Goal: Communication & Community: Answer question/provide support

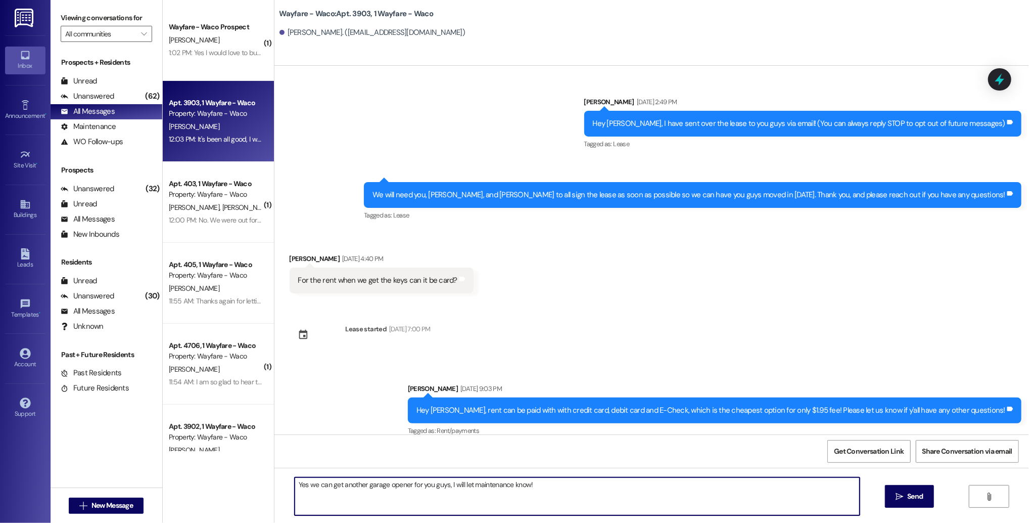
scroll to position [288, 0]
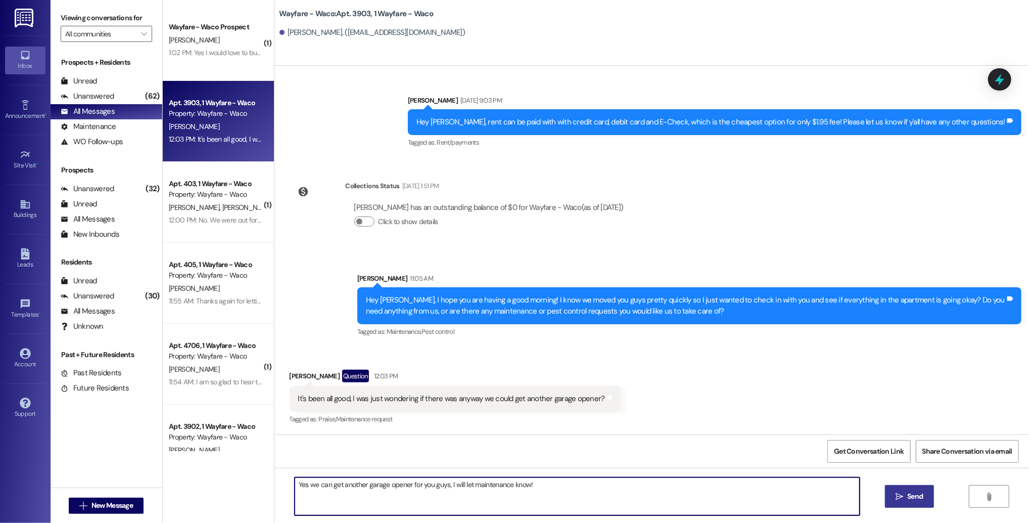
click at [891, 496] on button " Send" at bounding box center [909, 496] width 49 height 23
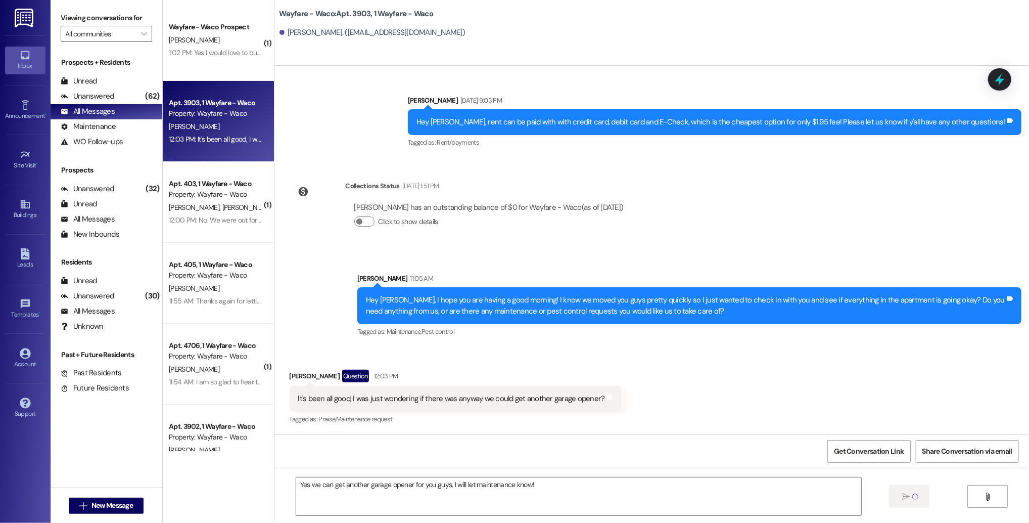
scroll to position [358, 0]
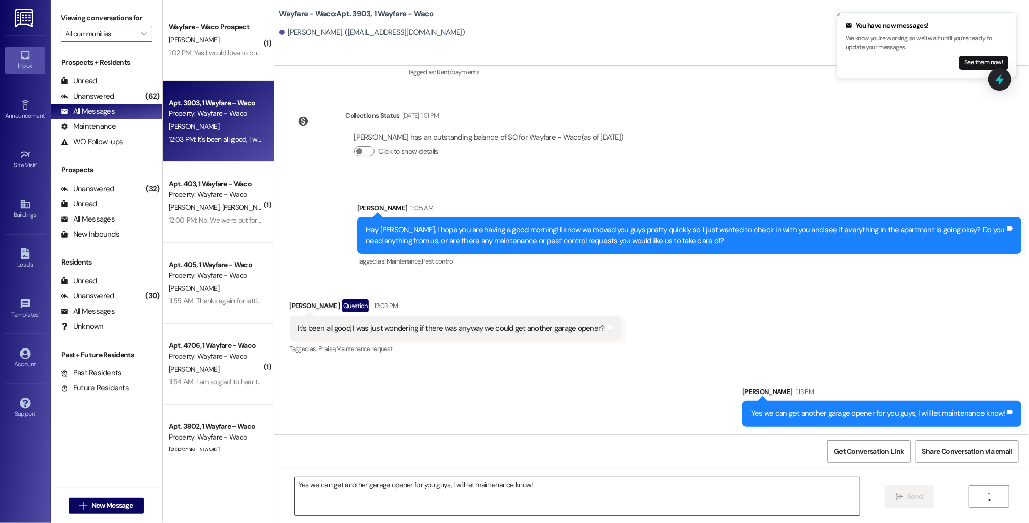
click at [383, 494] on textarea "Yes we can get another garage opener for you guys, I will let maintenance know!" at bounding box center [577, 496] width 565 height 38
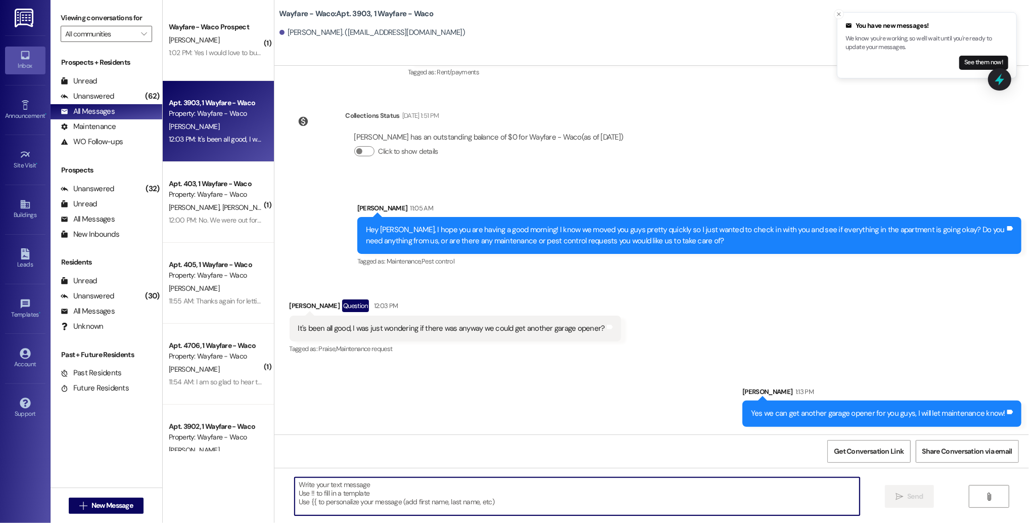
paste textarea "I am so glad to hear that everything else has been good for you! I also wanting…"
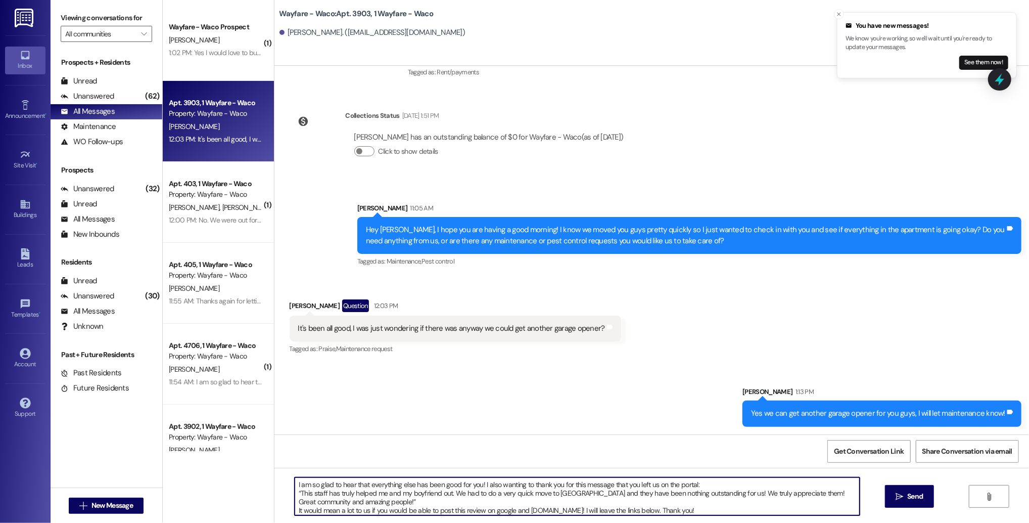
scroll to position [60, 0]
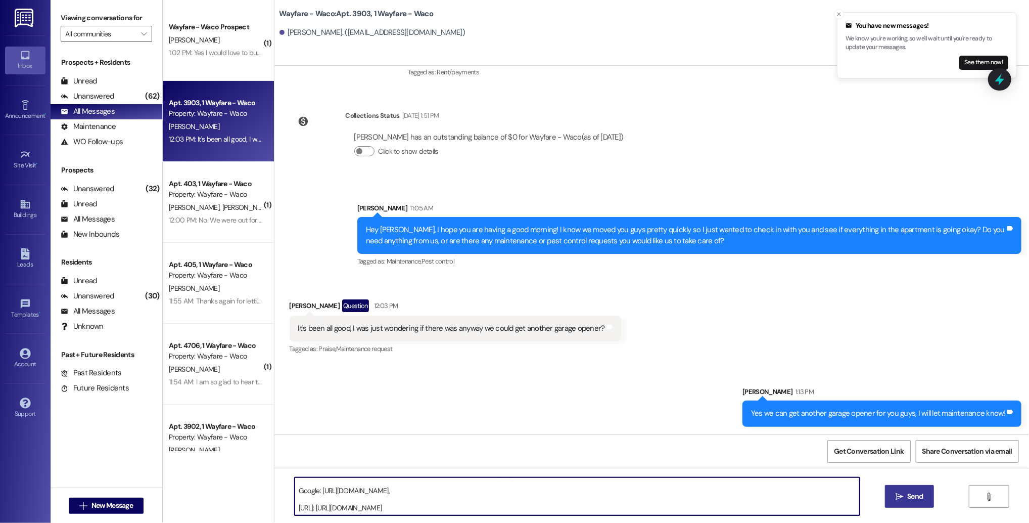
type textarea "I am so glad to hear that everything else has been good for you! I also wanting…"
click at [911, 497] on span "Send" at bounding box center [915, 496] width 16 height 11
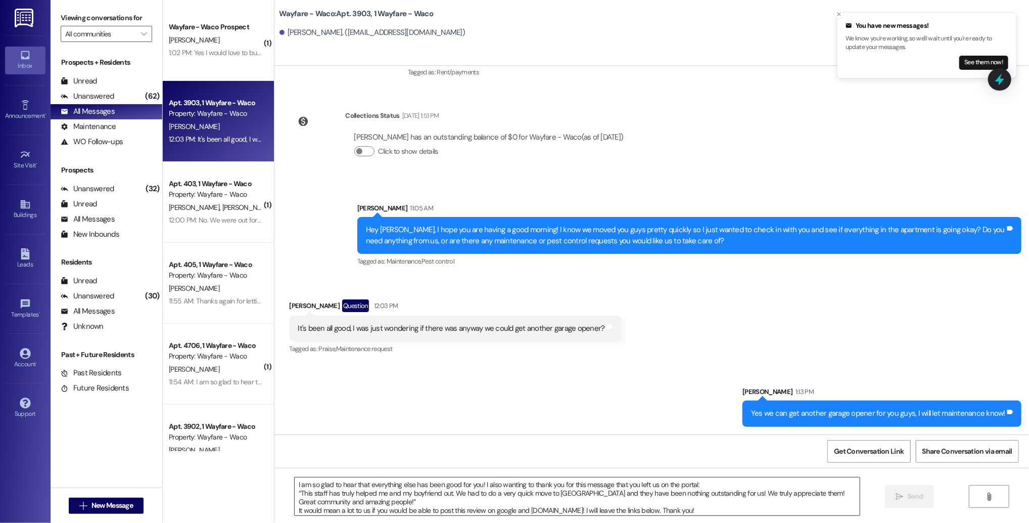
scroll to position [526, 0]
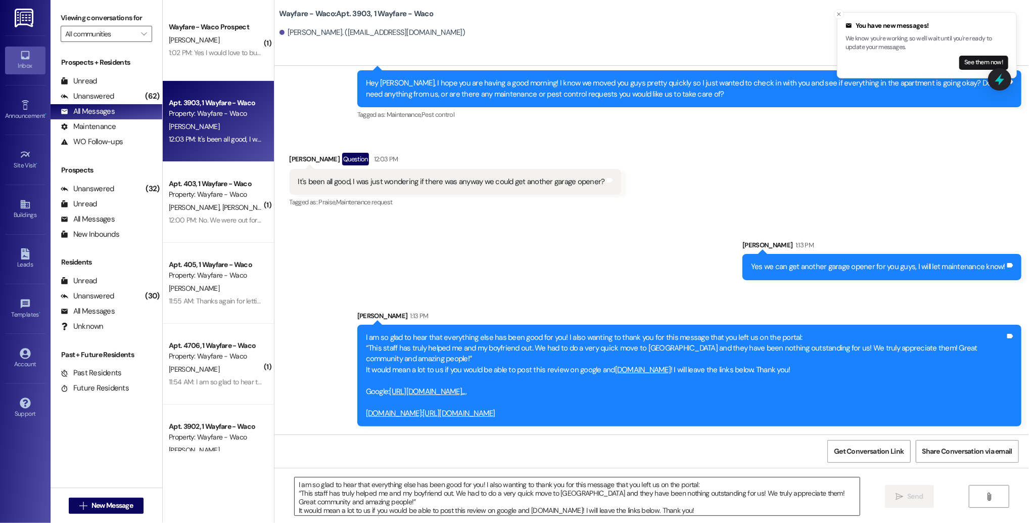
click at [704, 497] on textarea "I am so glad to hear that everything else has been good for you! I also wanting…" at bounding box center [577, 496] width 565 height 38
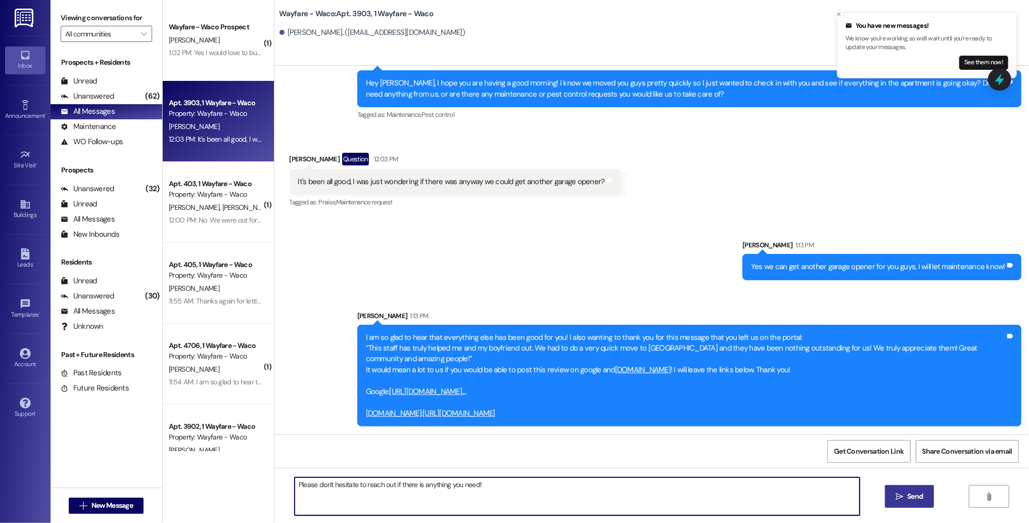
click at [462, 484] on textarea "Please don't hesitate to reach out if there is anything you need!" at bounding box center [577, 496] width 565 height 38
click at [511, 490] on textarea "Please don't hesitate to reach out if there is anything you need!" at bounding box center [577, 496] width 565 height 38
type textarea "Please don't hesitate to reach out if there is anything you need!"
click at [889, 498] on button " Send" at bounding box center [909, 496] width 49 height 23
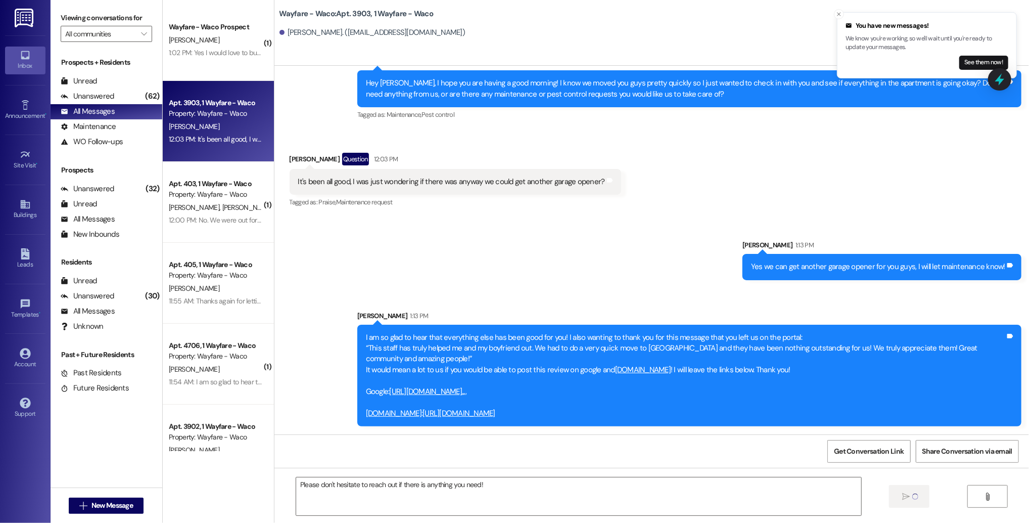
scroll to position [596, 0]
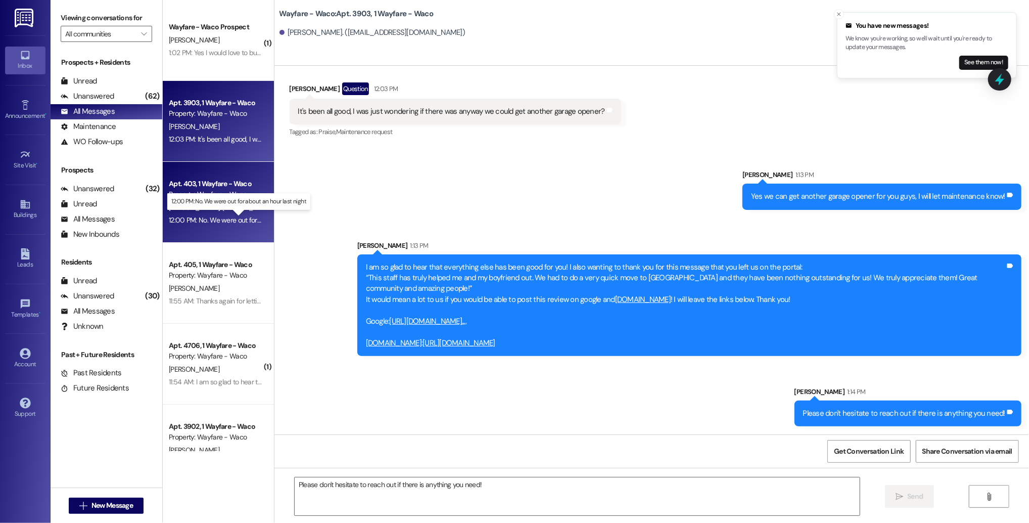
click at [207, 218] on div "12:00 PM: No. We were out for about an hour last night 12:00 PM: No. We were ou…" at bounding box center [248, 219] width 159 height 9
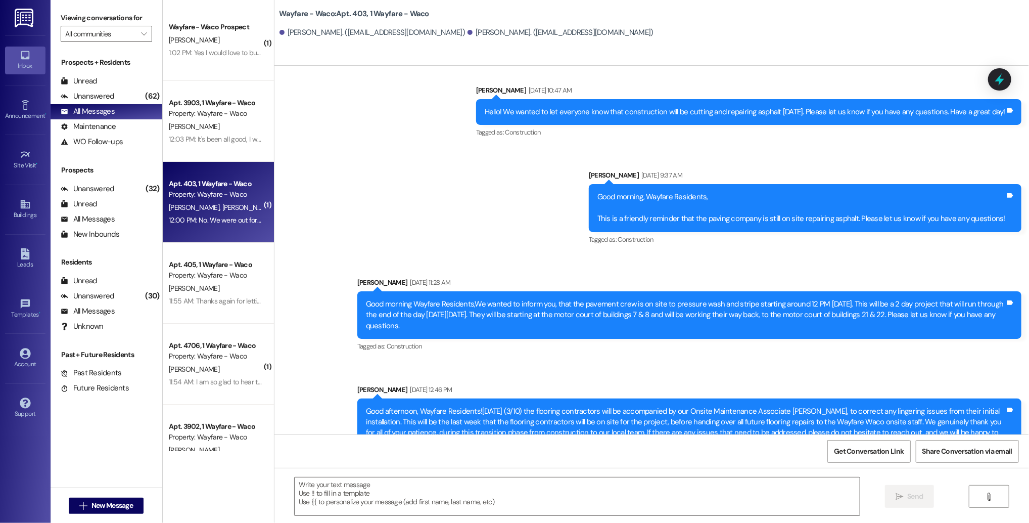
scroll to position [9990, 0]
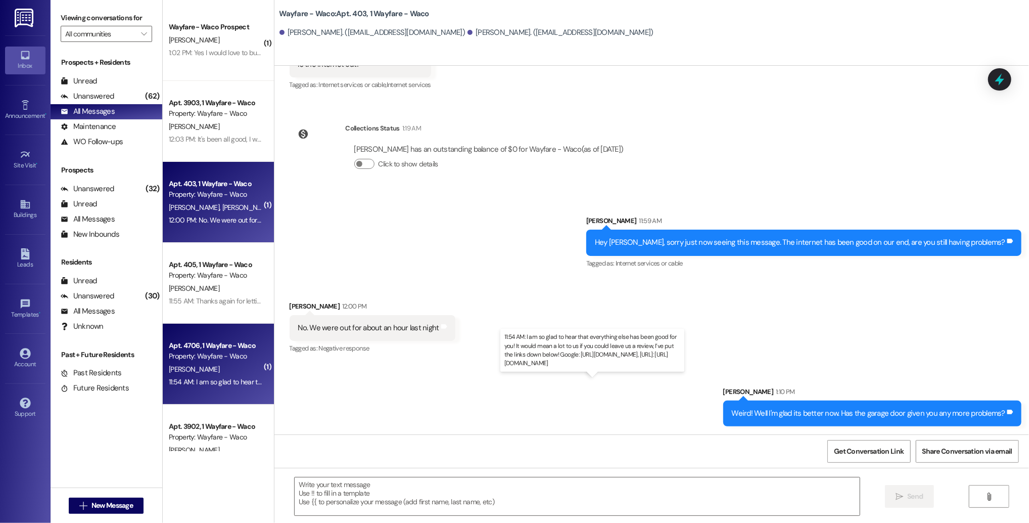
click at [208, 383] on div "11:54 AM: I am so glad to hear that everything else has been good for you! It w…" at bounding box center [489, 381] width 640 height 9
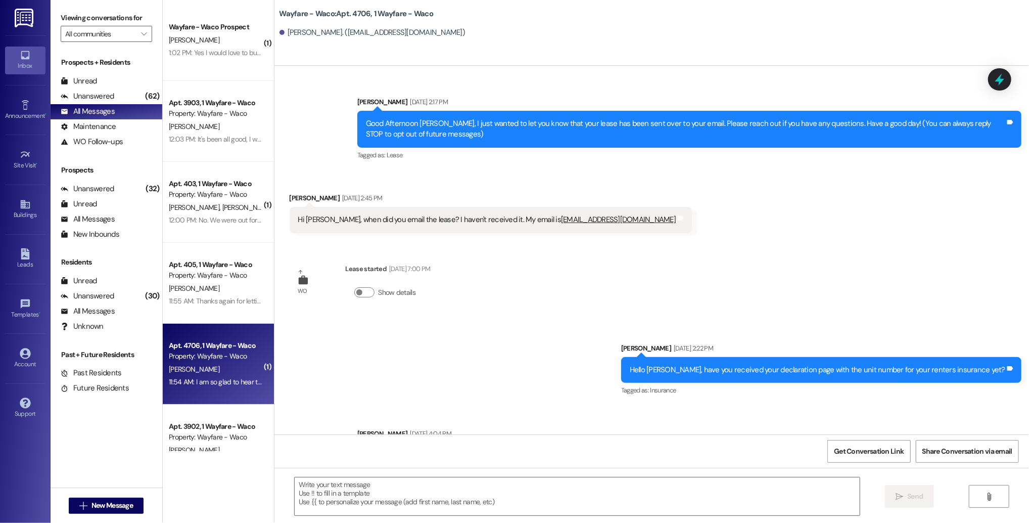
scroll to position [837, 0]
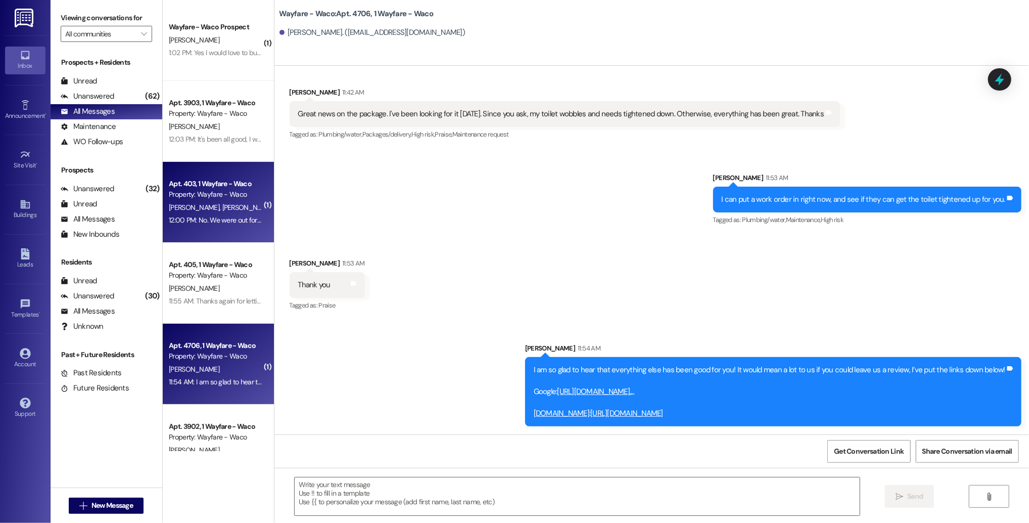
click at [217, 217] on div "12:00 PM: No. We were out for about an hour last night 12:00 PM: No. We were ou…" at bounding box center [248, 219] width 159 height 9
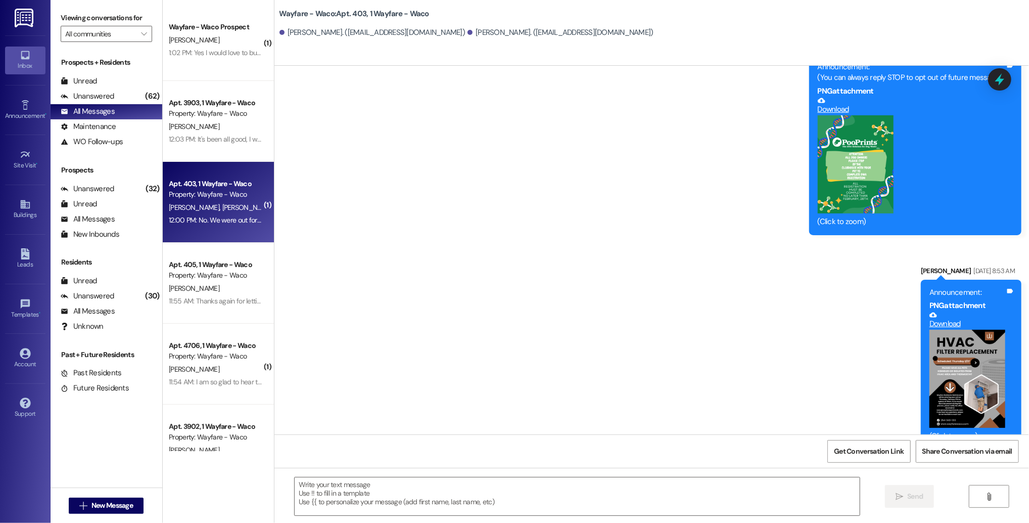
scroll to position [0, 0]
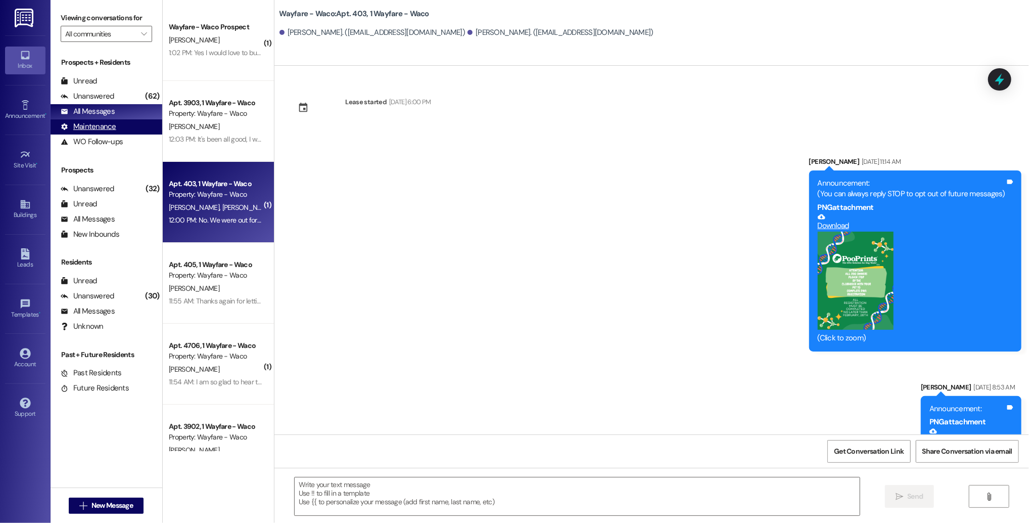
click at [106, 128] on div "Maintenance" at bounding box center [89, 126] width 56 height 11
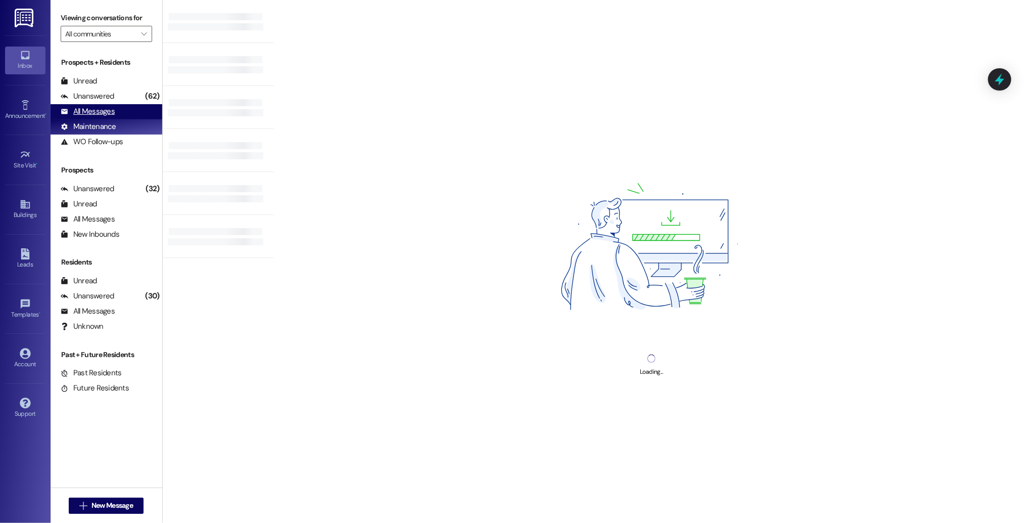
click at [101, 114] on div "All Messages" at bounding box center [88, 111] width 54 height 11
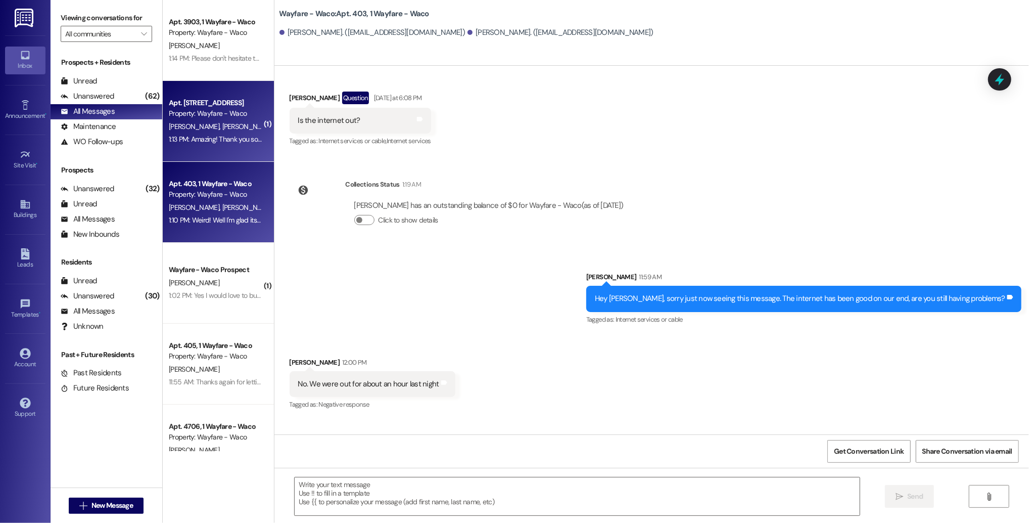
scroll to position [9919, 0]
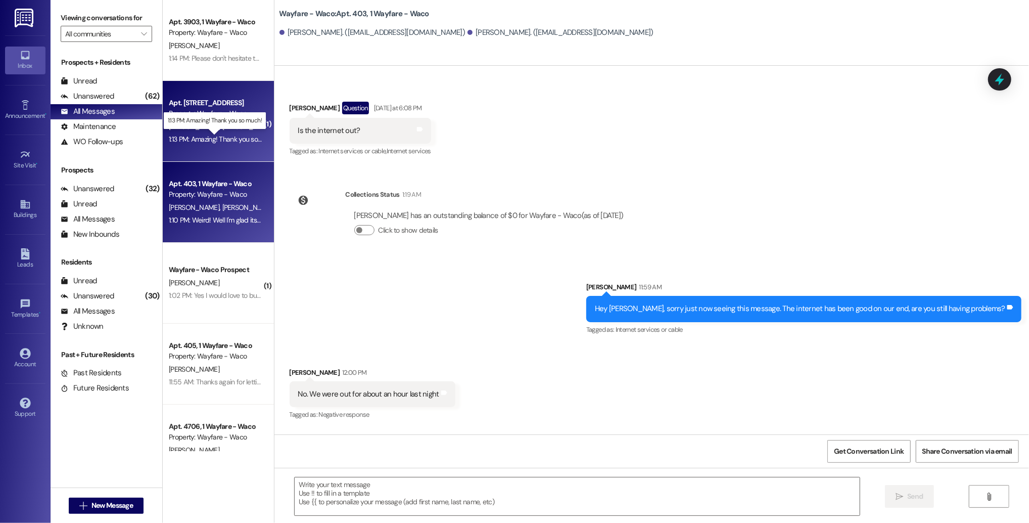
click at [216, 139] on div "1:13 PM: Amazing! Thank you so much! 1:13 PM: Amazing! Thank you so much!" at bounding box center [223, 138] width 109 height 9
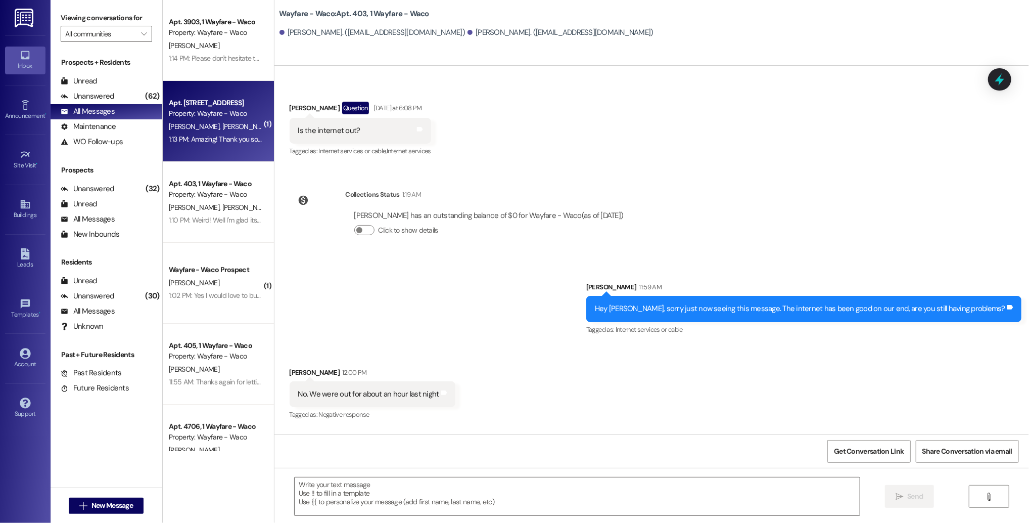
scroll to position [455, 0]
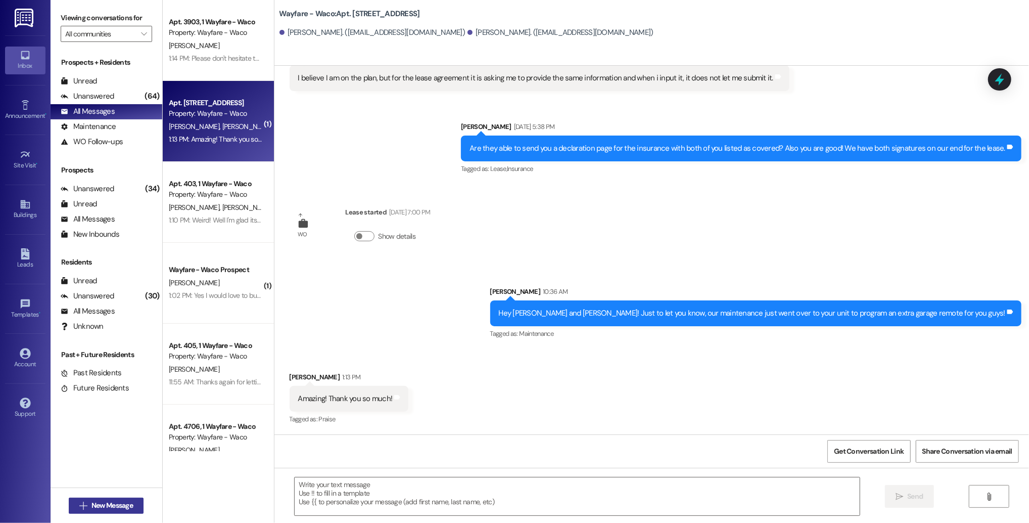
click at [101, 507] on span "New Message" at bounding box center [111, 505] width 41 height 11
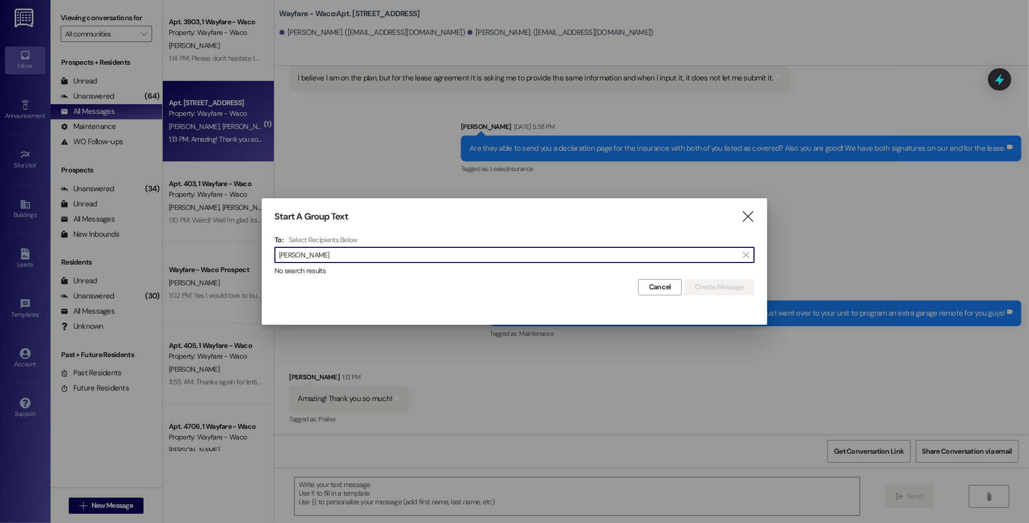
click at [295, 256] on input "[PERSON_NAME]" at bounding box center [508, 255] width 459 height 14
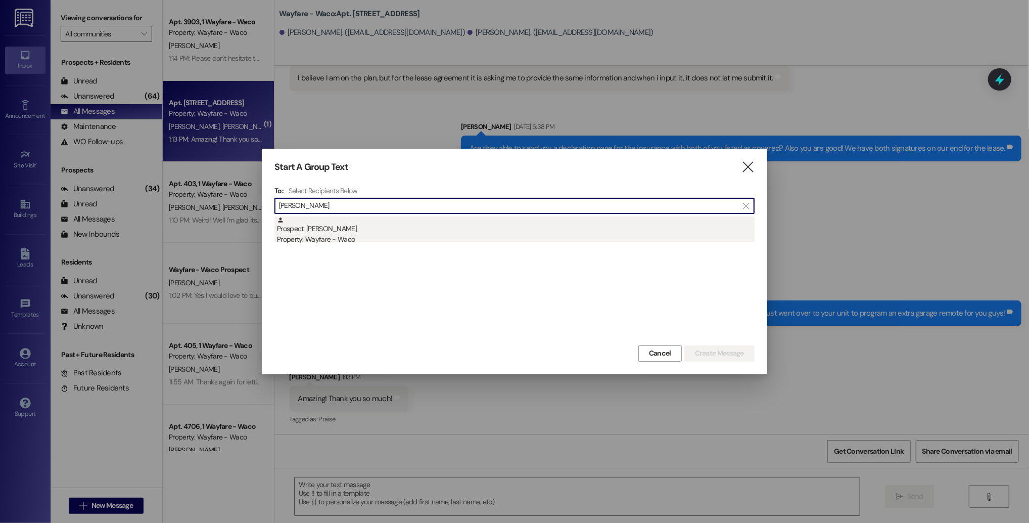
type input "[PERSON_NAME]"
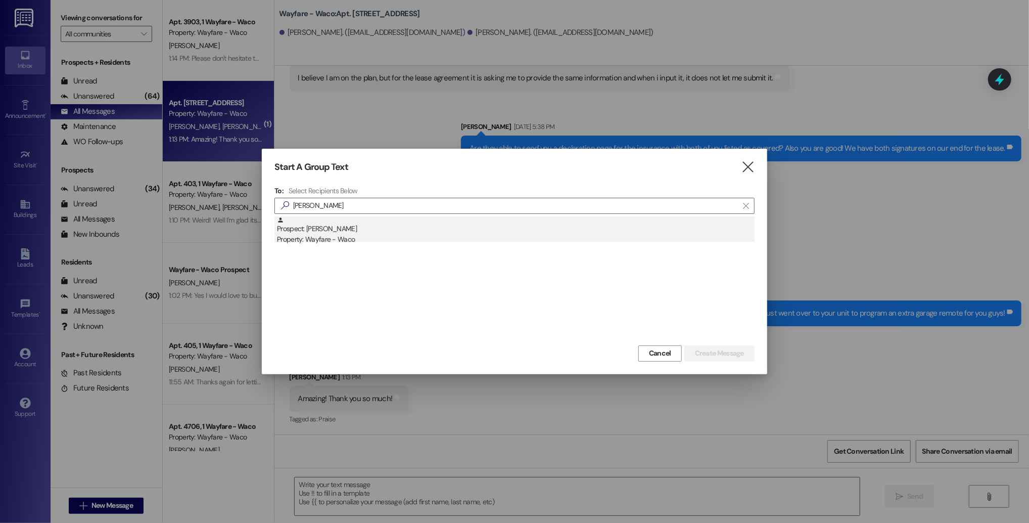
click at [394, 232] on div "Prospect: [PERSON_NAME] Property: Wayfare - Waco" at bounding box center [516, 230] width 478 height 29
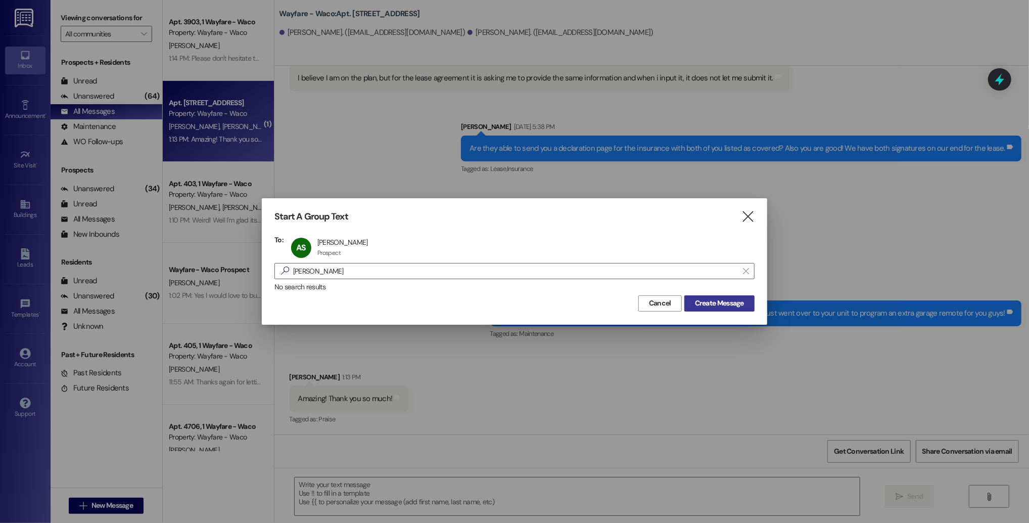
click at [706, 303] on span "Create Message" at bounding box center [719, 303] width 49 height 11
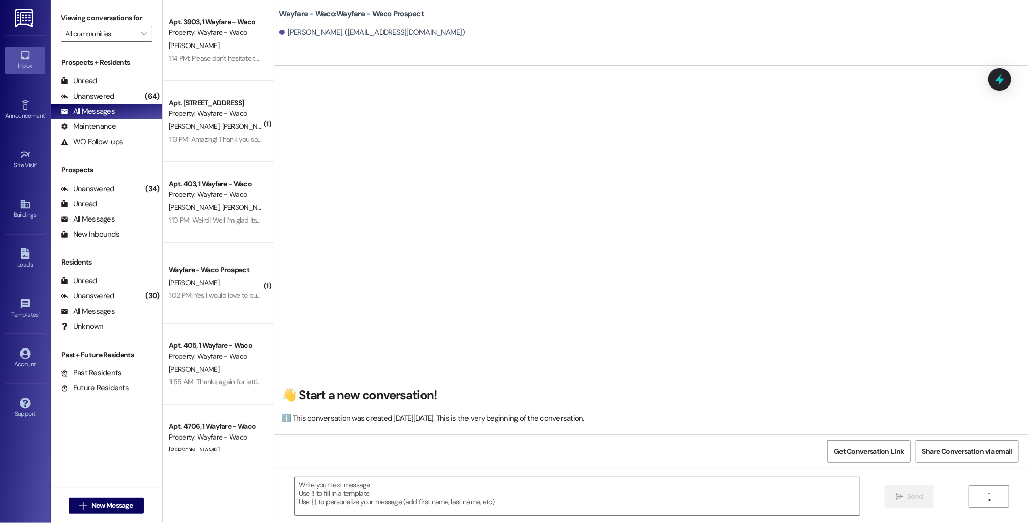
scroll to position [0, 0]
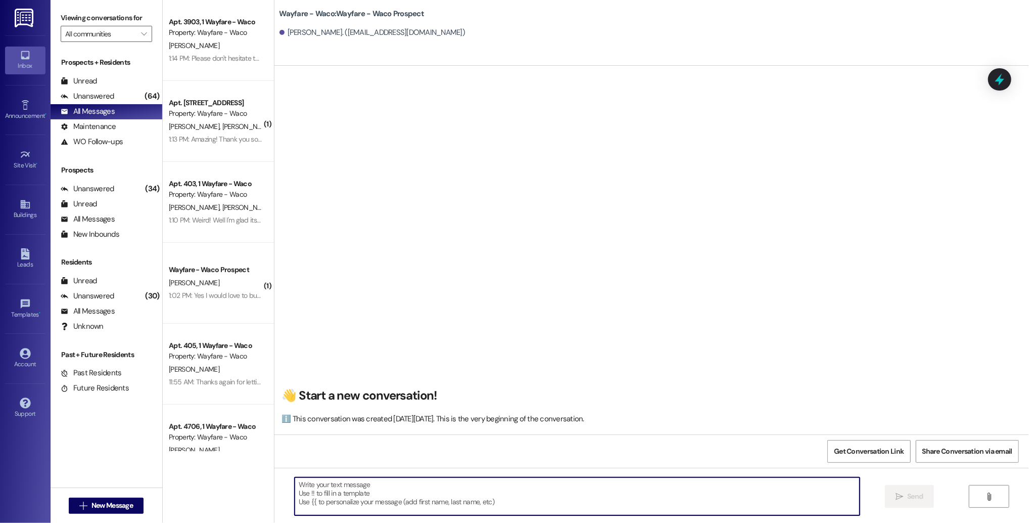
click at [376, 488] on textarea at bounding box center [577, 496] width 565 height 38
paste textarea "Hello (__), I wanted to see if you were still interested in scheduling a tour f…"
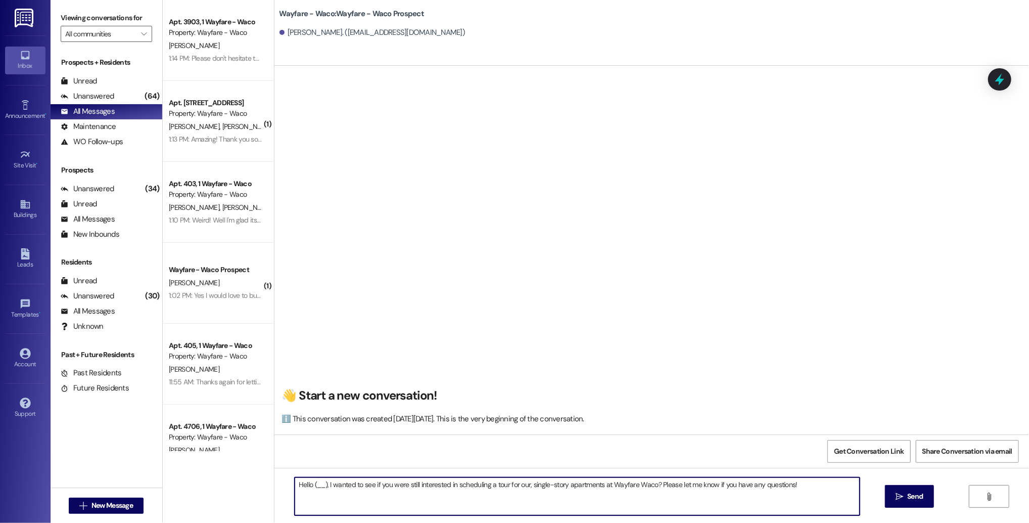
click at [319, 484] on textarea "Hello (__), I wanted to see if you were still interested in scheduling a tour f…" at bounding box center [577, 496] width 565 height 38
type textarea "Hello [PERSON_NAME], I wanted to see if you were still interested in scheduling…"
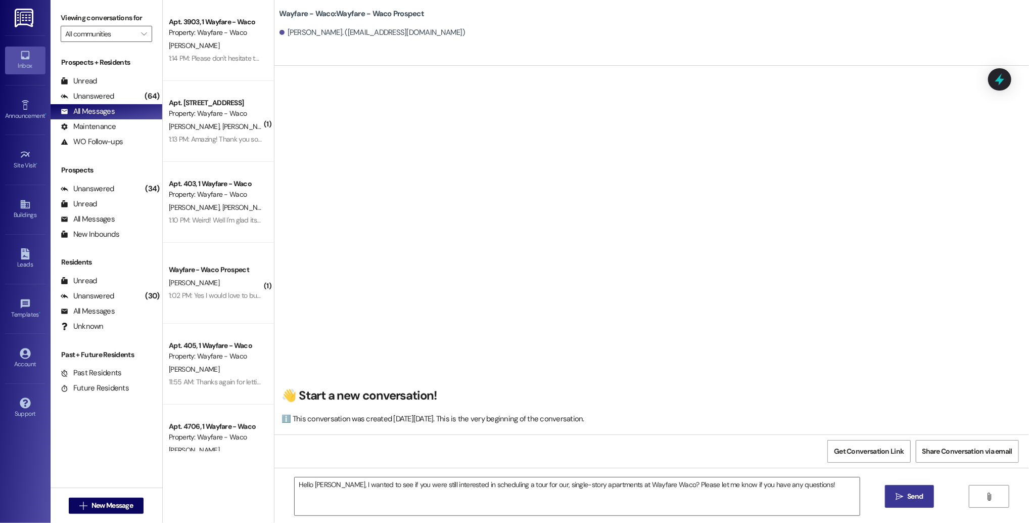
click at [897, 493] on icon "" at bounding box center [900, 496] width 8 height 8
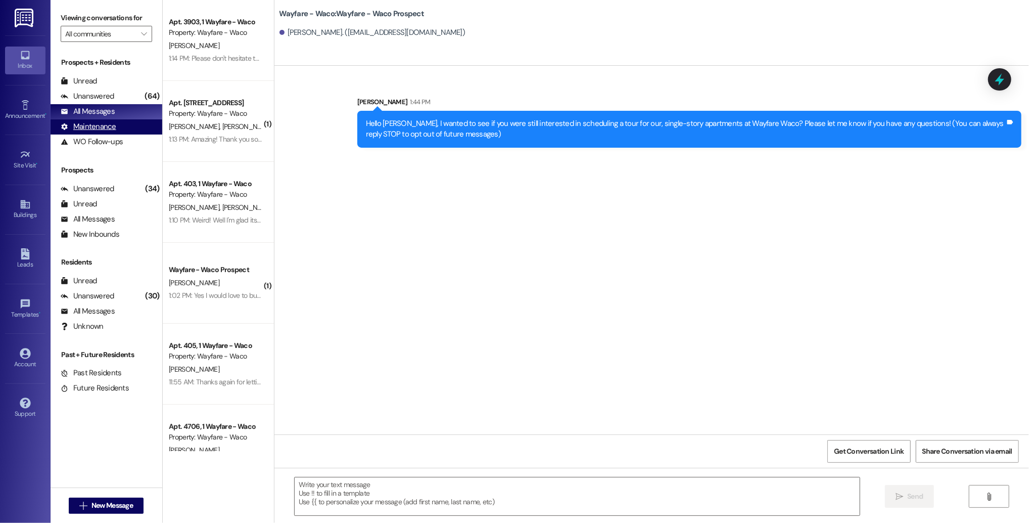
click at [96, 128] on div "Maintenance" at bounding box center [89, 126] width 56 height 11
click at [96, 115] on div "All Messages" at bounding box center [88, 111] width 54 height 11
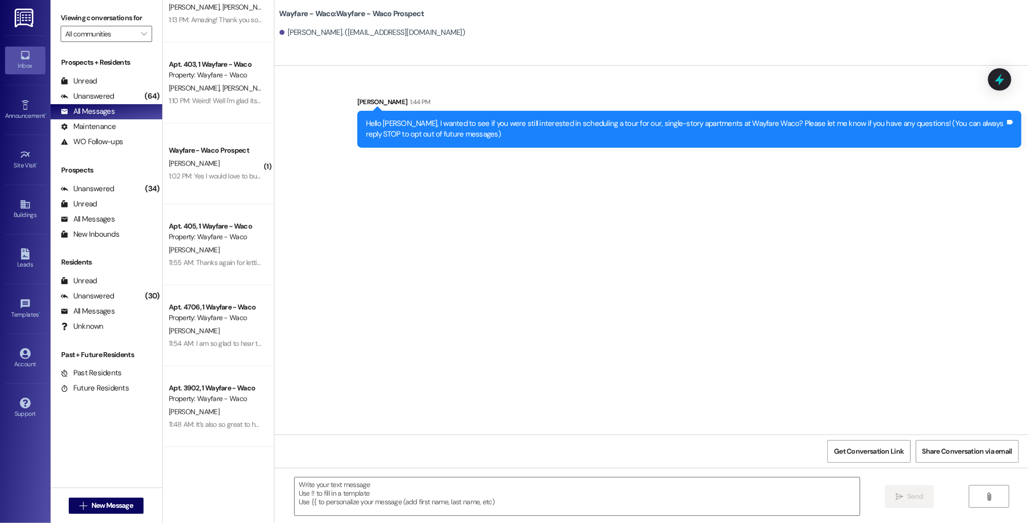
scroll to position [200, 0]
